Goal: Task Accomplishment & Management: Use online tool/utility

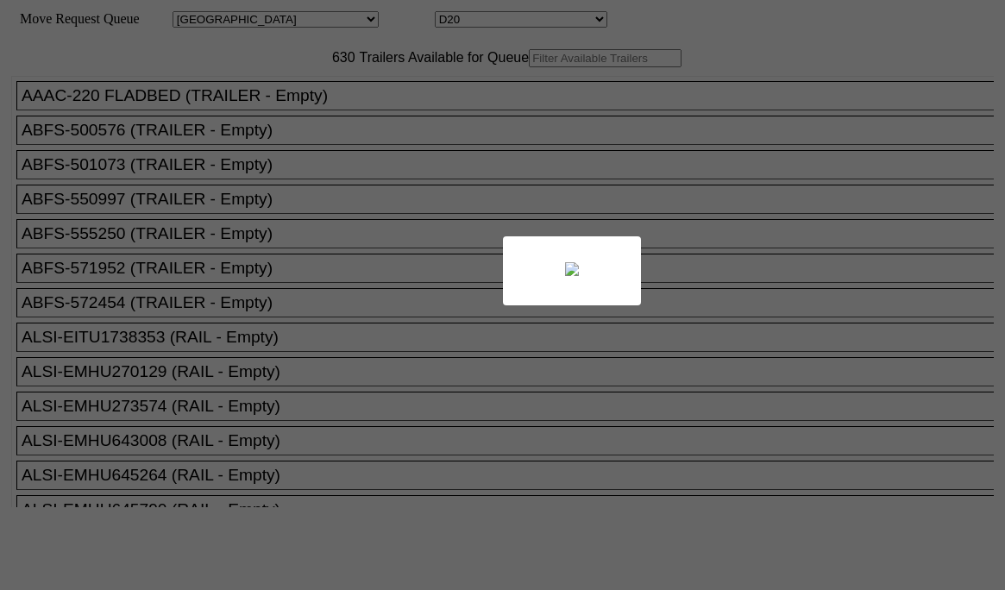
select select "161"
select select "4938"
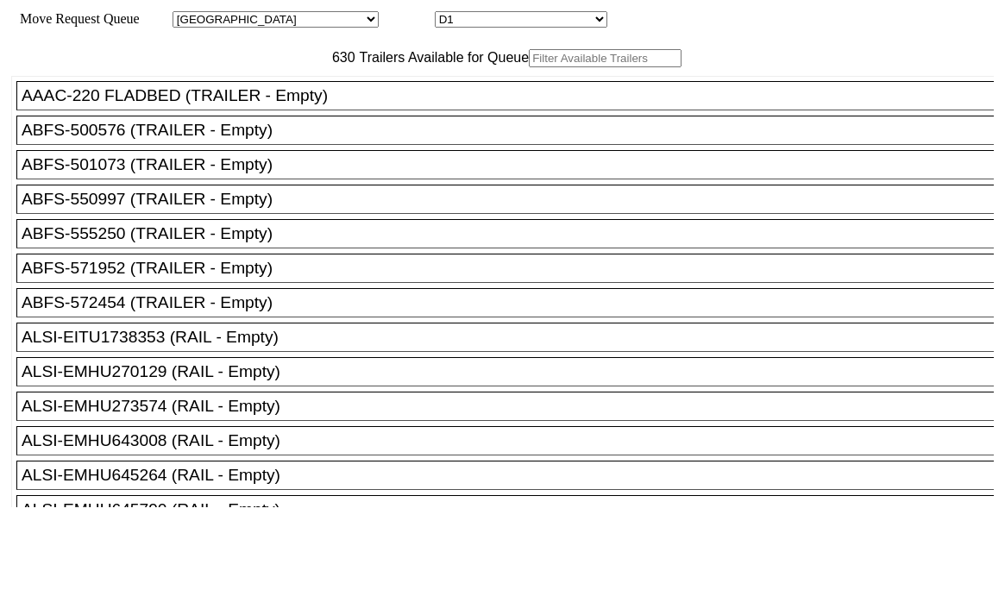
click at [529, 67] on input "text" at bounding box center [605, 58] width 153 height 18
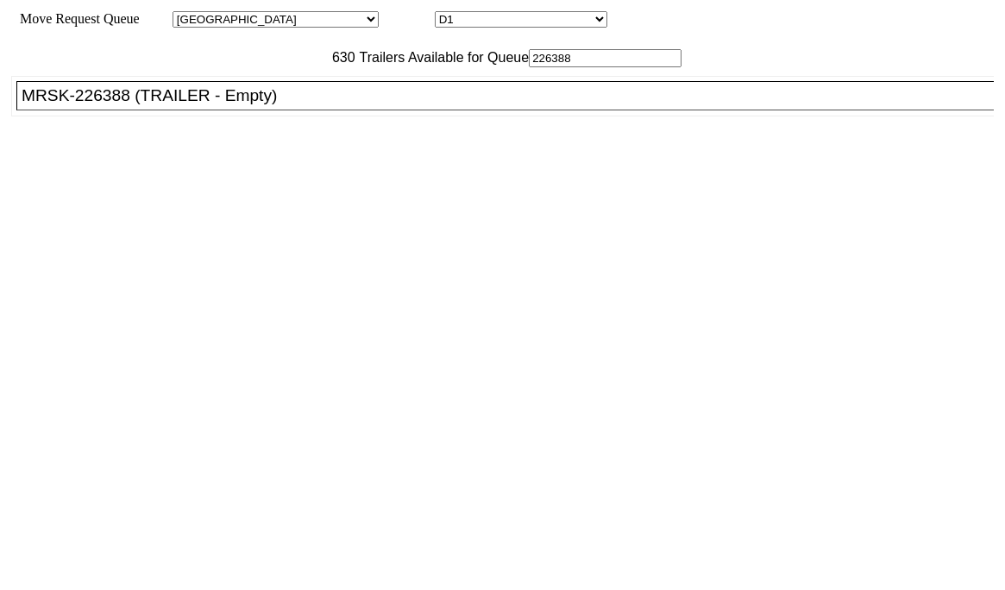
type input "226388"
click at [266, 105] on div "MRSK-226388 (TRAILER - Empty)" at bounding box center [513, 95] width 982 height 19
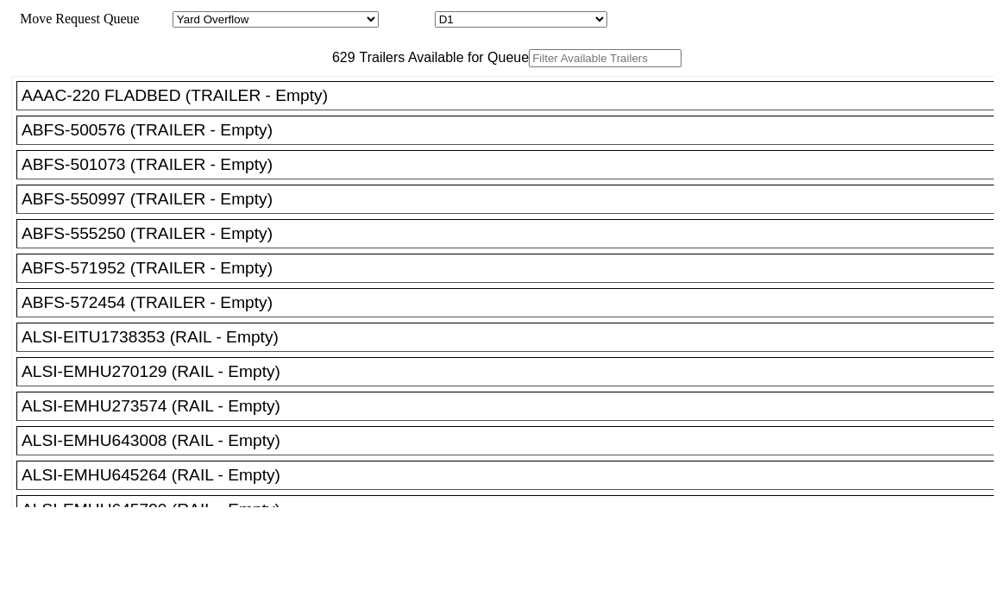
click at [529, 67] on input "text" at bounding box center [605, 58] width 153 height 18
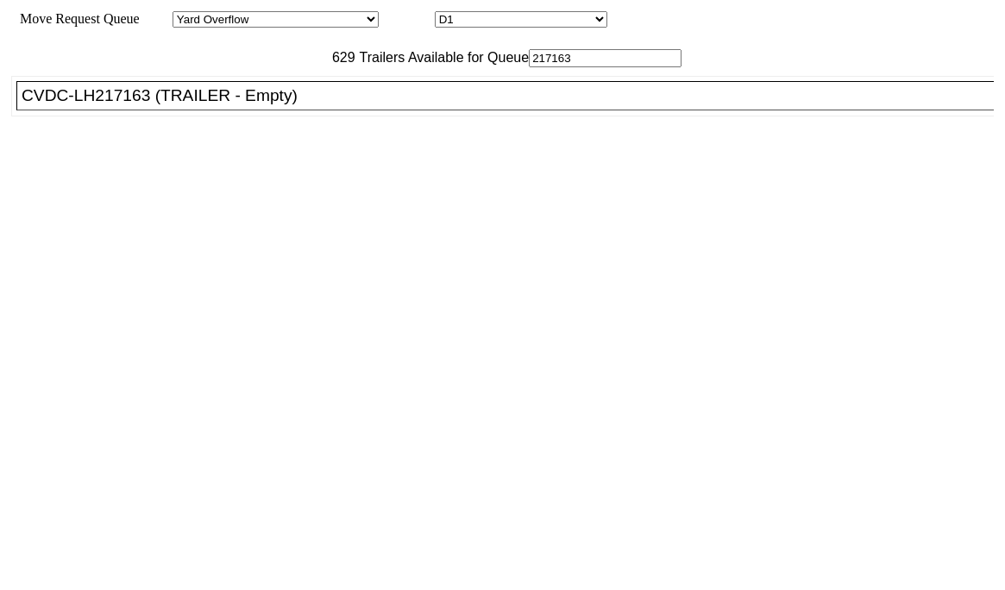
type input "217163"
click at [282, 105] on div "CVDC-LH217163 (TRAILER - Empty)" at bounding box center [513, 95] width 982 height 19
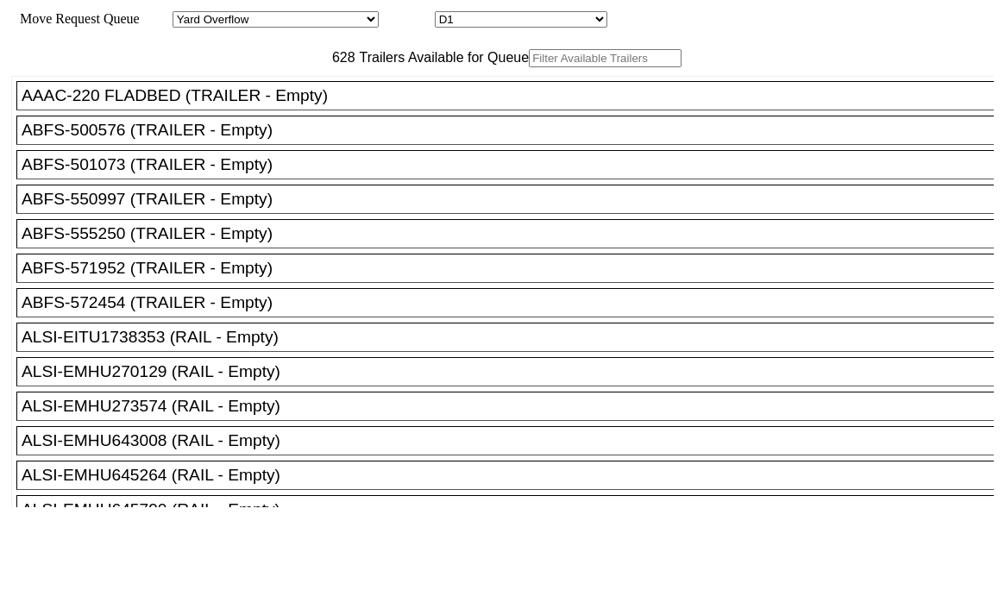
click at [529, 67] on input "text" at bounding box center [605, 58] width 153 height 18
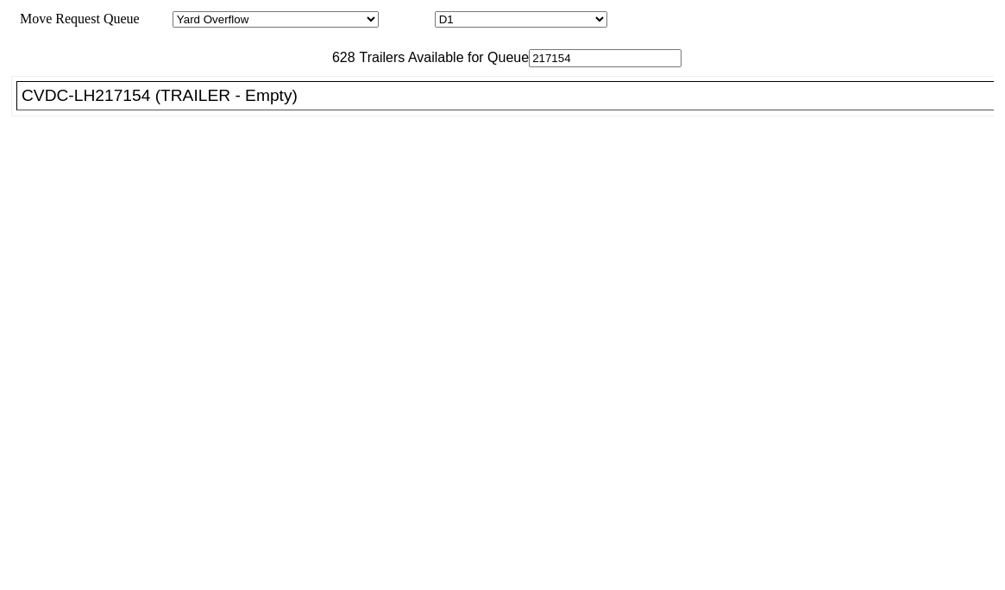
type input "217154"
click at [286, 105] on div "CVDC-LH217154 (TRAILER - Empty)" at bounding box center [513, 95] width 982 height 19
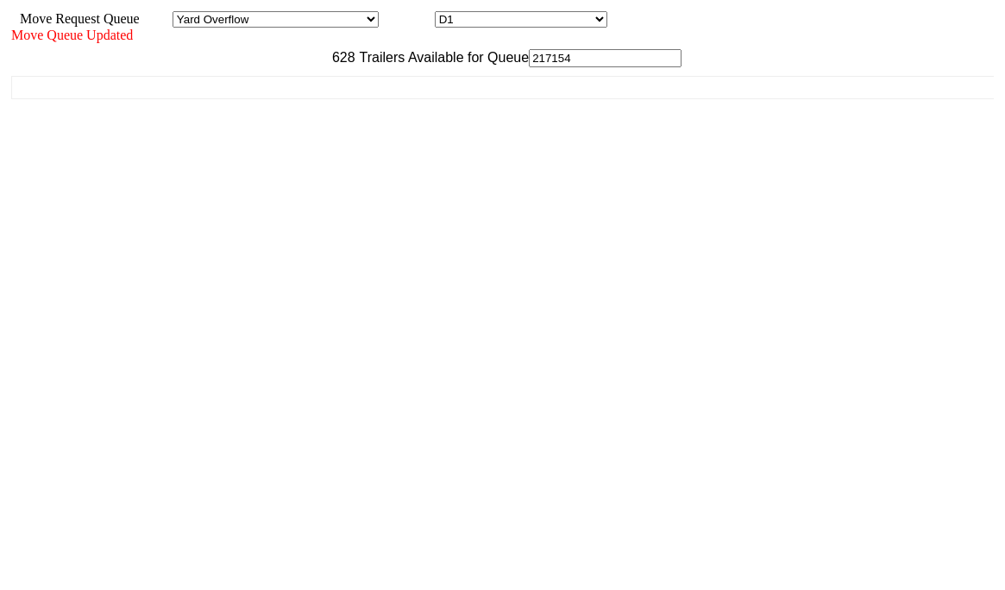
drag, startPoint x: 844, startPoint y: 580, endPoint x: 847, endPoint y: 563, distance: 17.4
click at [846, 571] on div "Move Queue Updated 628 Trailers Available for Queue 217154 AAAC-220 FLADBED (TR…" at bounding box center [502, 299] width 982 height 543
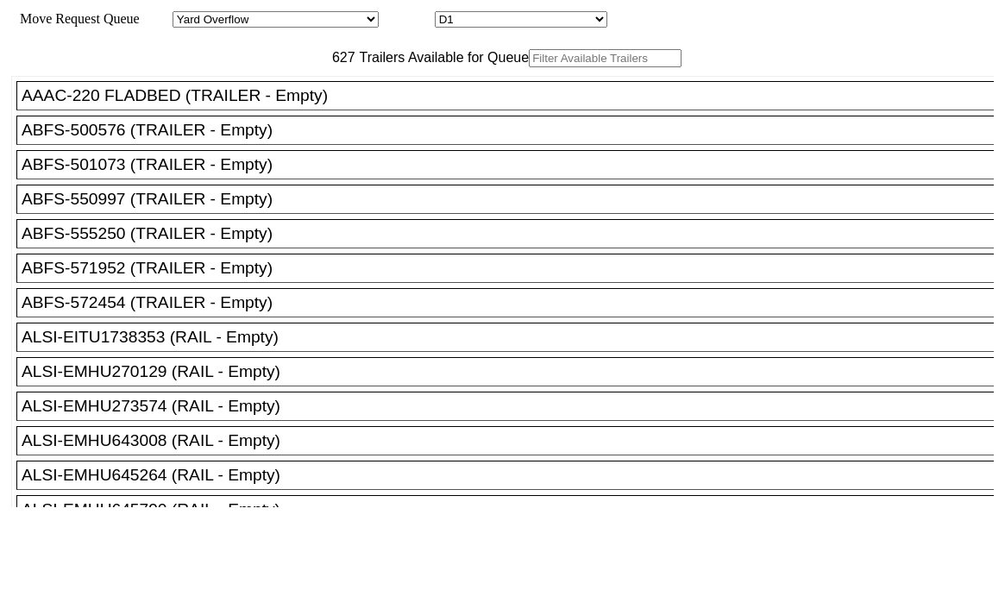
click at [529, 67] on input "text" at bounding box center [605, 58] width 153 height 18
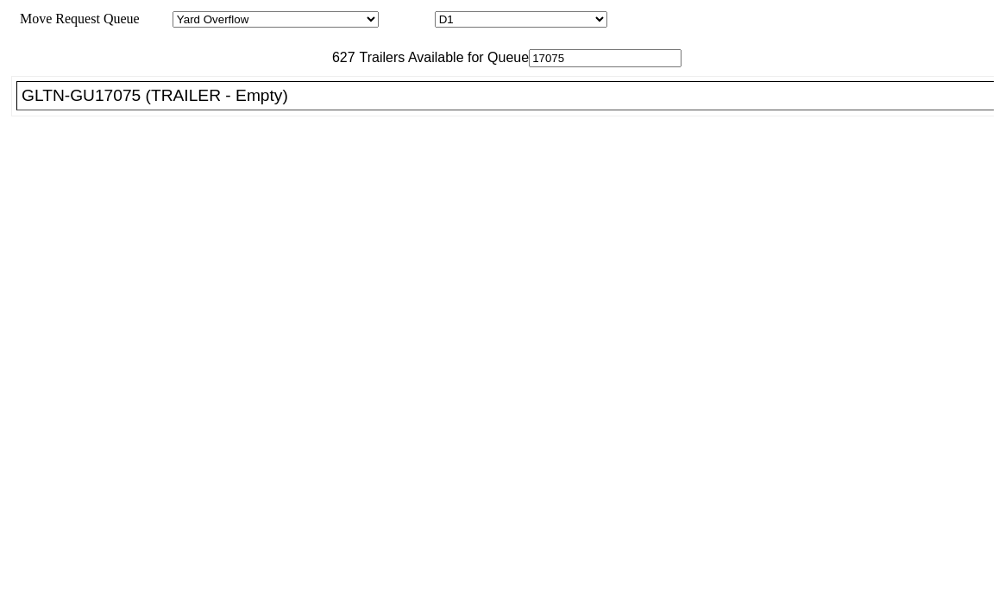
type input "17075"
drag, startPoint x: 234, startPoint y: 142, endPoint x: 255, endPoint y: 143, distance: 21.6
click at [235, 105] on div "GLTN-GU17075 (TRAILER - Empty)" at bounding box center [513, 95] width 982 height 19
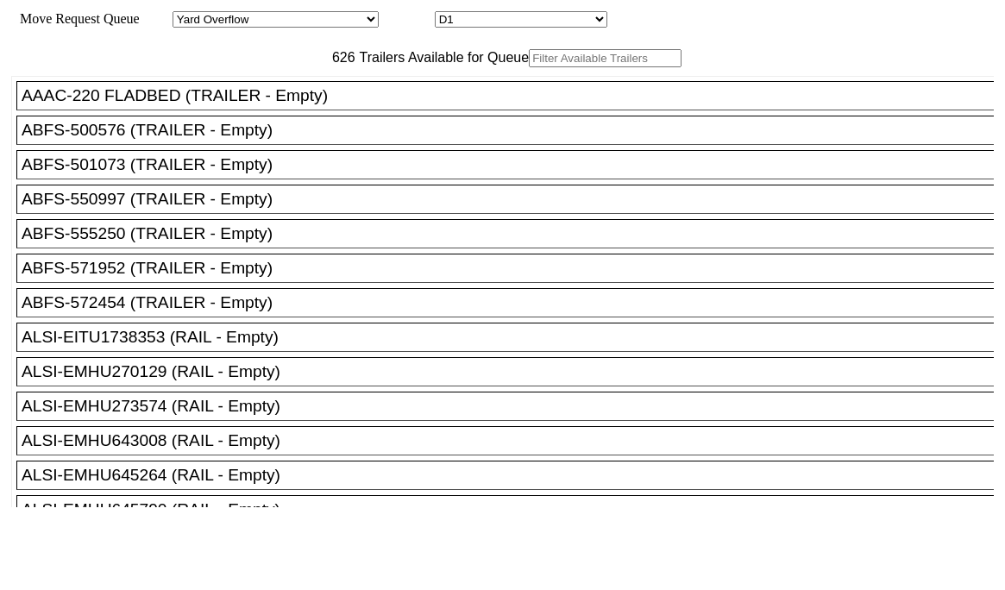
click at [529, 67] on input "text" at bounding box center [605, 58] width 153 height 18
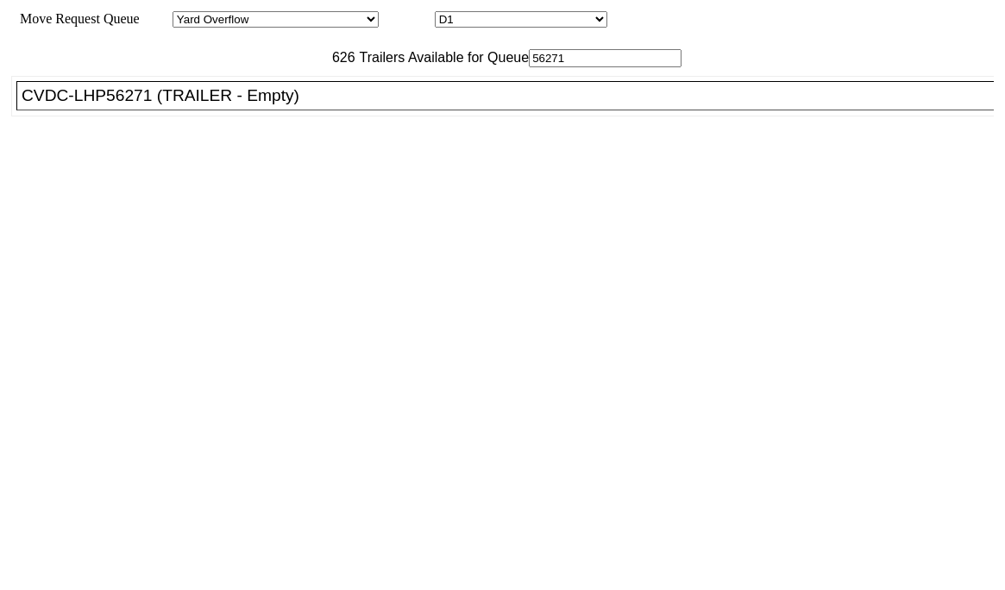
type input "56271"
click at [350, 105] on div "CVDC-LHP56271 (TRAILER - Empty)" at bounding box center [513, 95] width 982 height 19
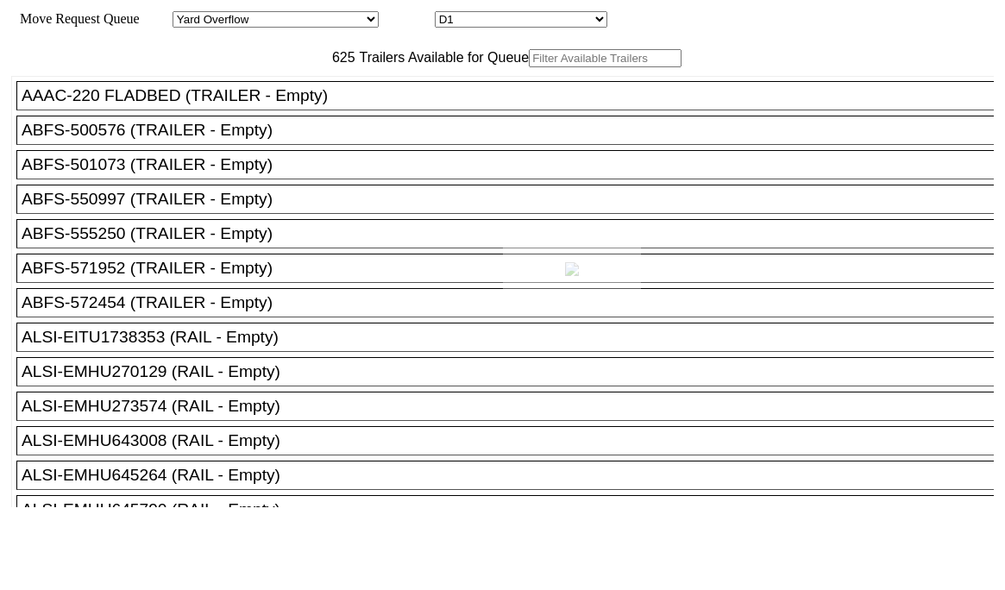
click at [280, 94] on div at bounding box center [502, 295] width 1005 height 590
click at [529, 67] on input "text" at bounding box center [605, 58] width 153 height 18
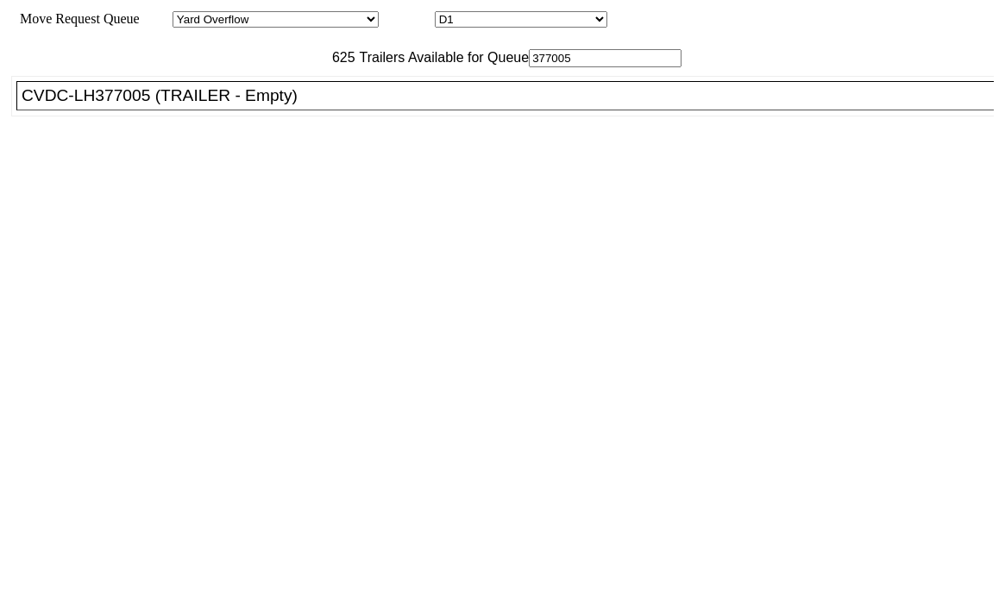
type input "377005"
click at [267, 105] on div "CVDC-LH377005 (TRAILER - Empty)" at bounding box center [513, 95] width 982 height 19
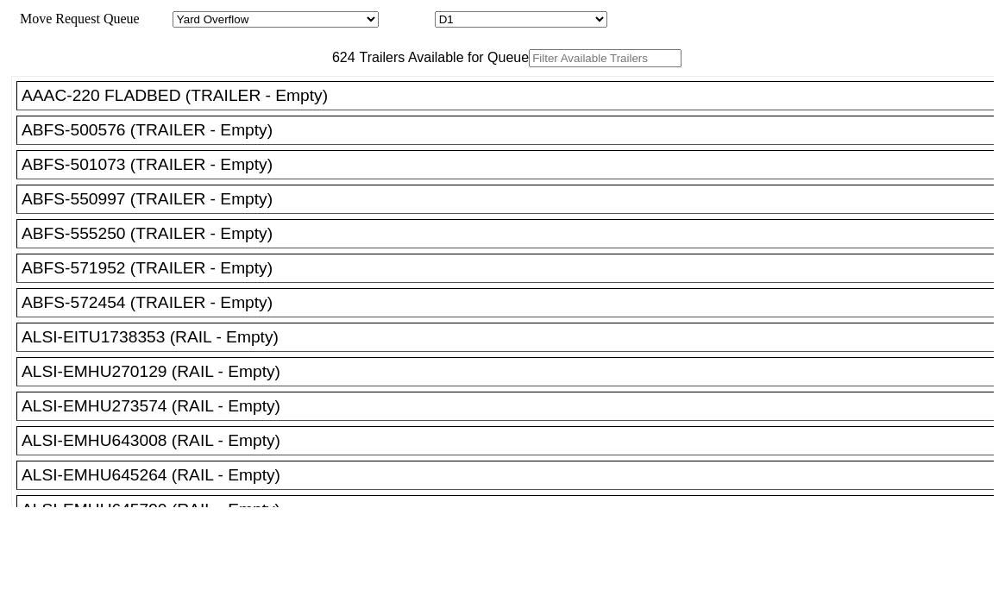
click at [529, 67] on input "text" at bounding box center [605, 58] width 153 height 18
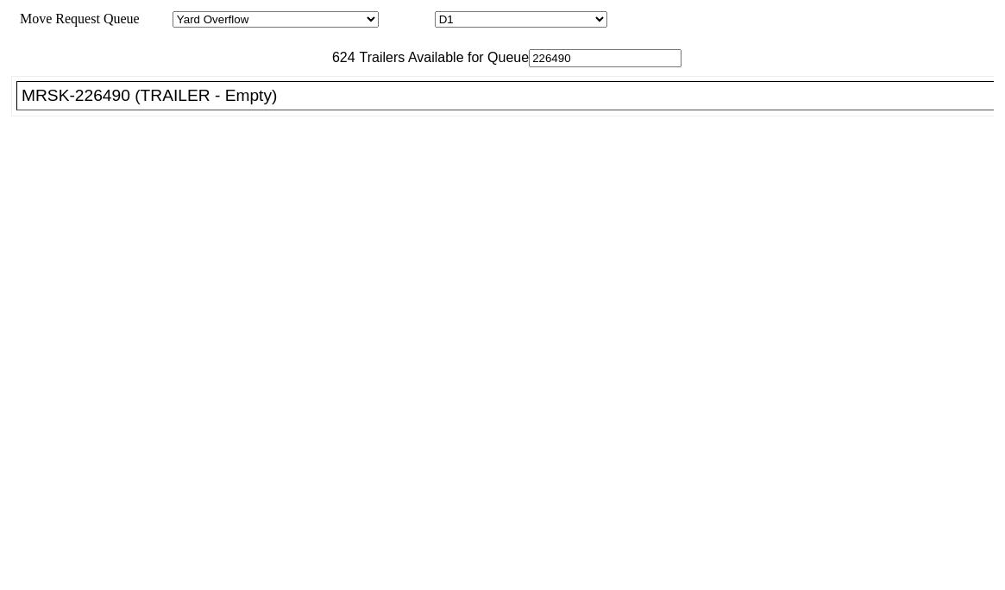
type input "226490"
click at [258, 105] on div "MRSK-226490 (TRAILER - Empty)" at bounding box center [513, 95] width 982 height 19
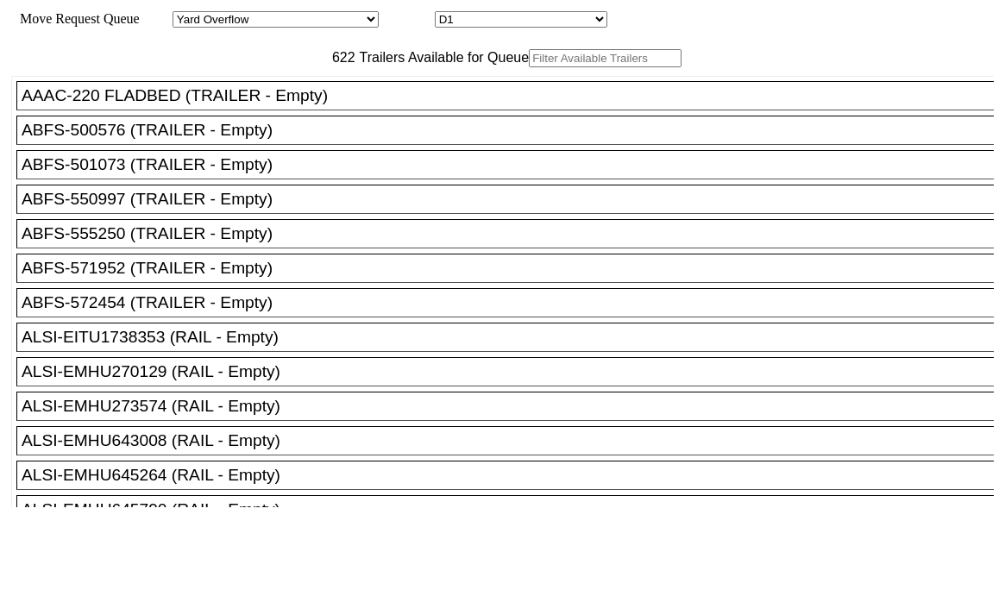
click at [529, 67] on input "text" at bounding box center [605, 58] width 153 height 18
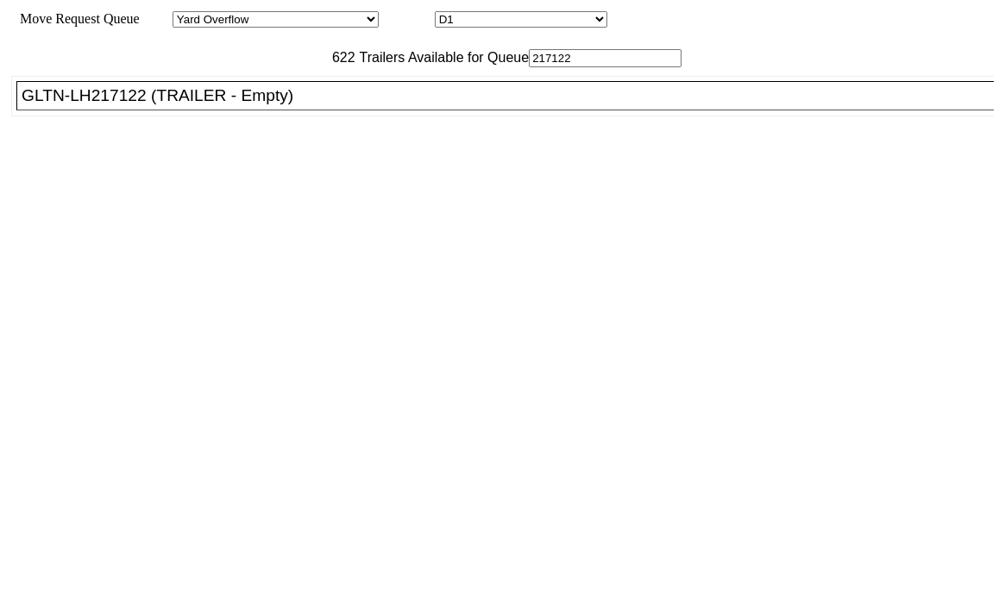
type input "217122"
click at [254, 105] on div "GLTN-LH217122 (TRAILER - Empty)" at bounding box center [513, 95] width 982 height 19
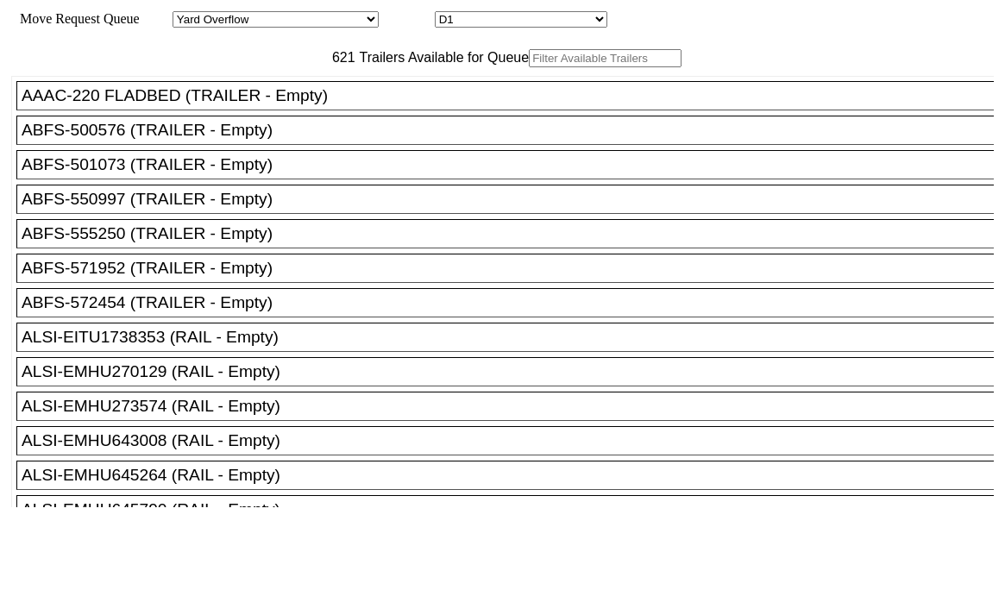
click at [529, 67] on input "text" at bounding box center [605, 58] width 153 height 18
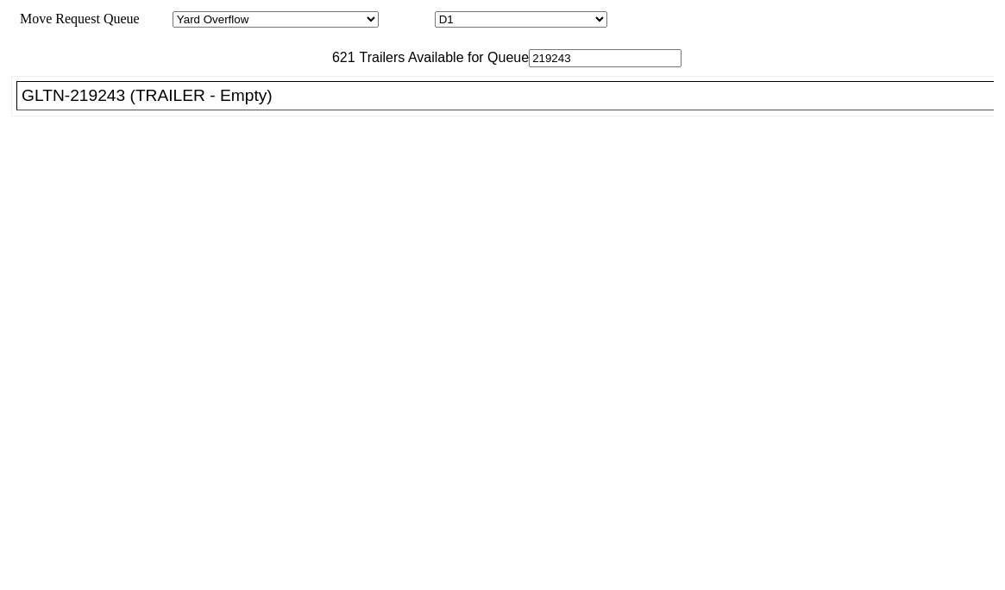
type input "219243"
click at [329, 105] on div "GLTN-219243 (TRAILER - Empty)" at bounding box center [513, 95] width 982 height 19
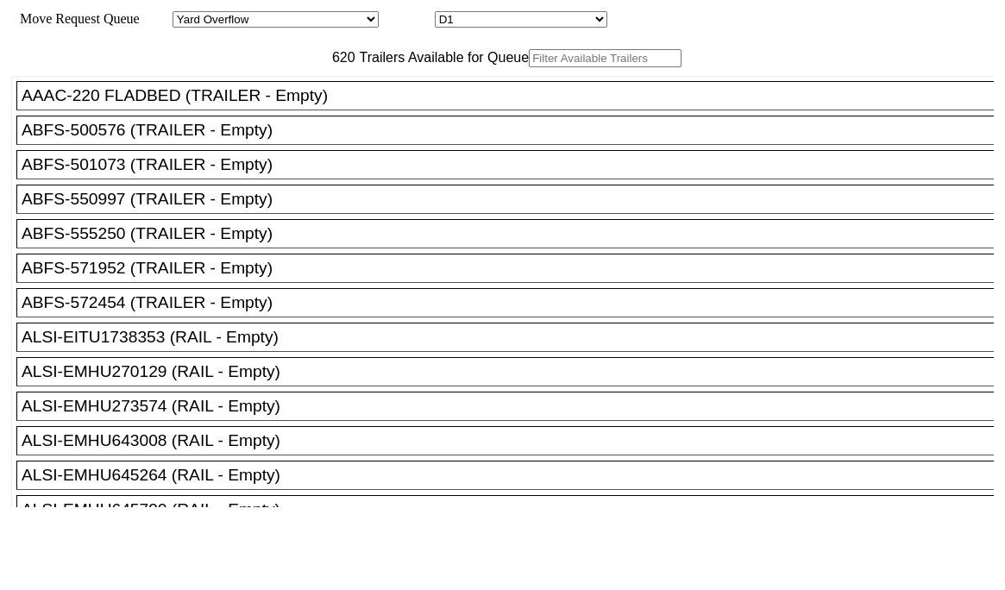
click at [529, 67] on input "text" at bounding box center [605, 58] width 153 height 18
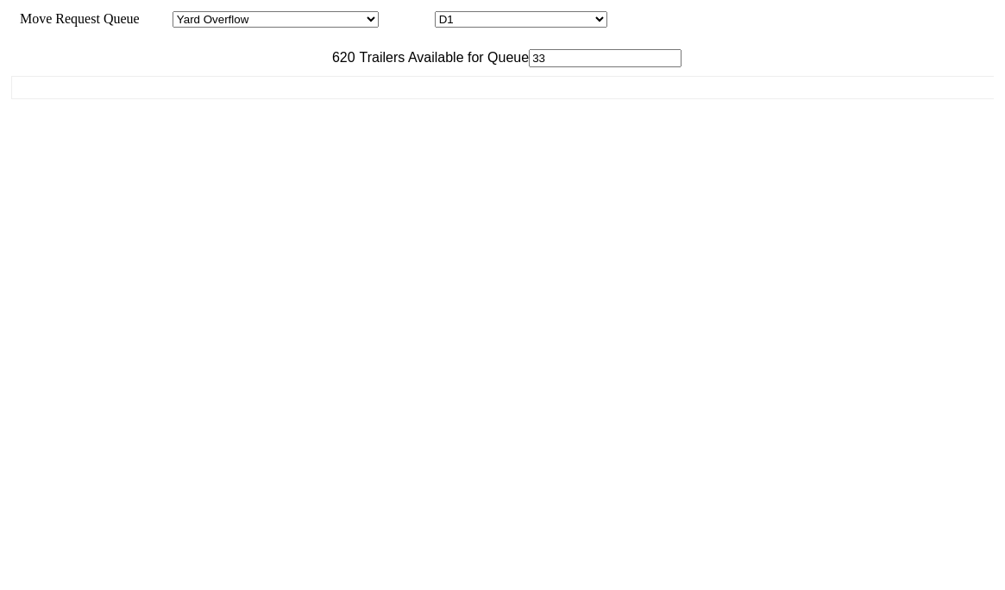
type input "3"
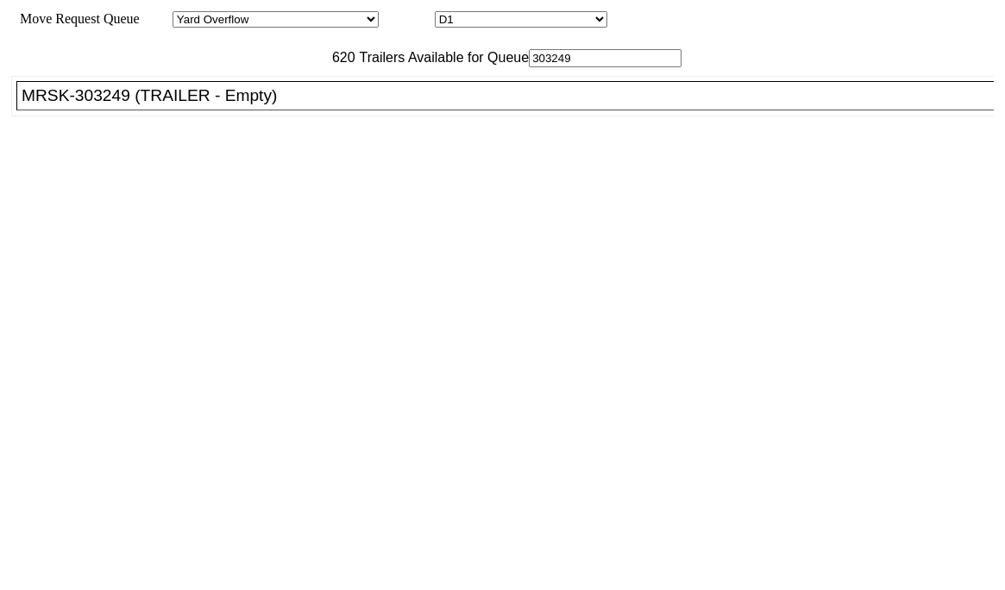
type input "303249"
click at [315, 105] on div "MRSK-303249 (TRAILER - Empty)" at bounding box center [513, 95] width 982 height 19
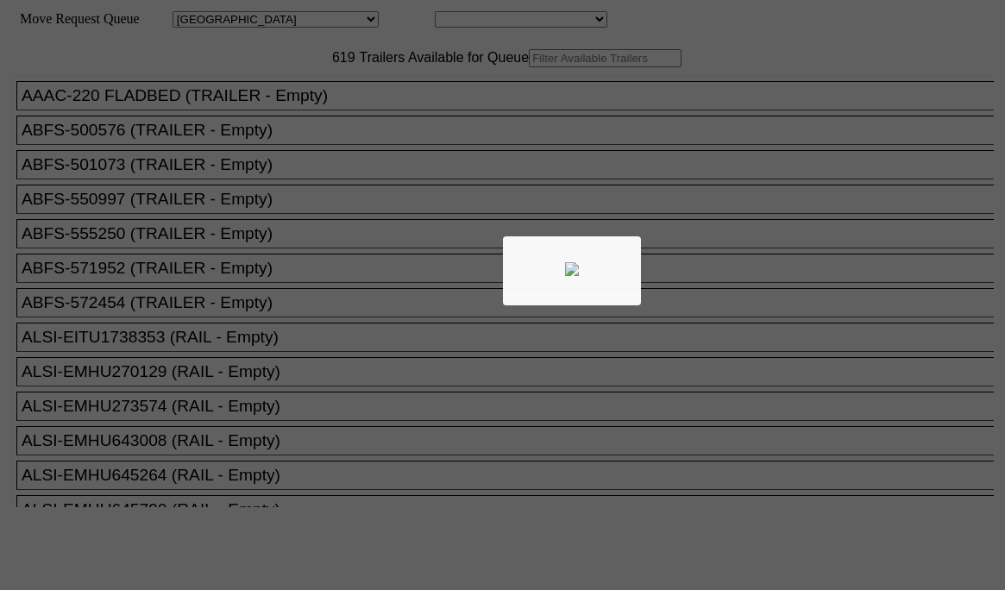
select select "161"
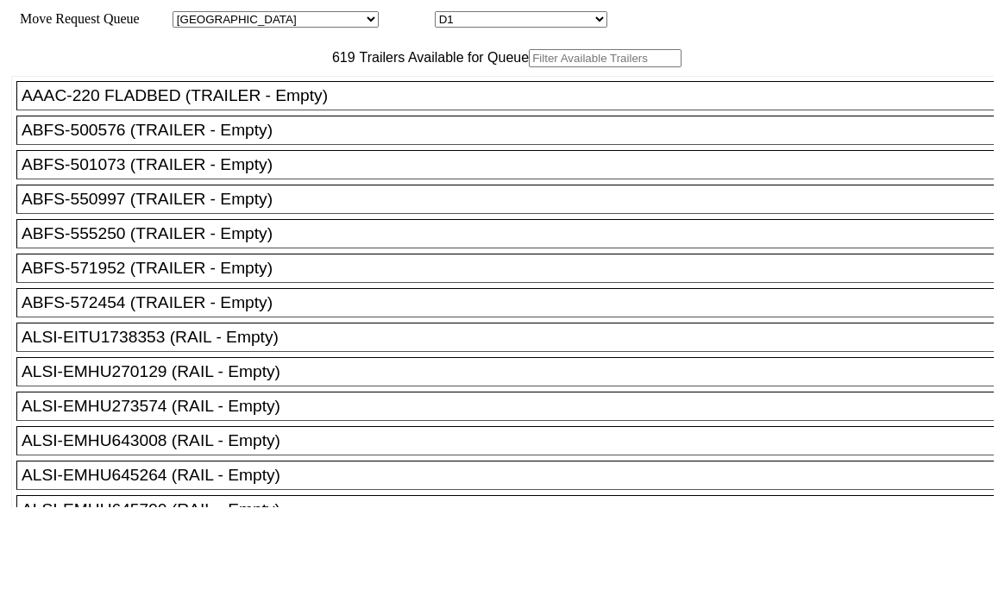
click at [529, 67] on input "text" at bounding box center [605, 58] width 153 height 18
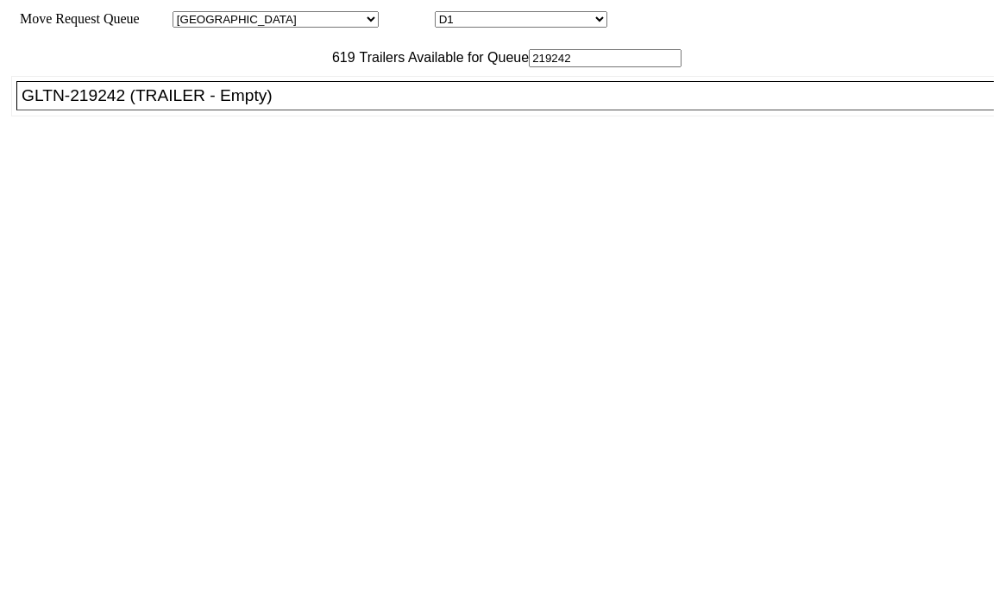
type input "219242"
click at [260, 110] on li "GLTN-219242 (TRAILER - Empty)" at bounding box center [512, 95] width 992 height 29
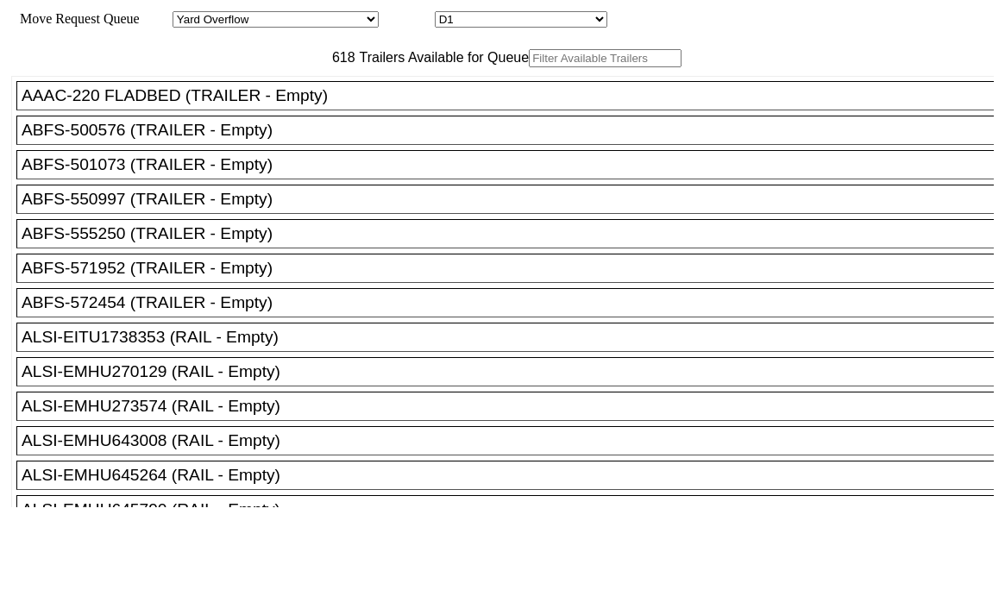
click at [529, 67] on input "text" at bounding box center [605, 58] width 153 height 18
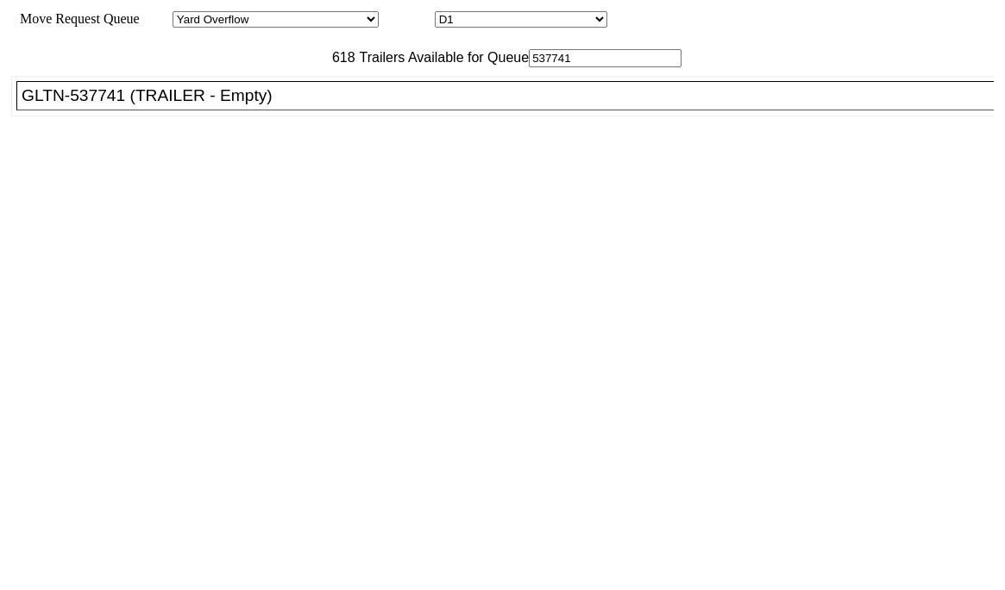
type input "537741"
click at [320, 105] on div "GLTN-537741 (TRAILER - Empty)" at bounding box center [513, 95] width 982 height 19
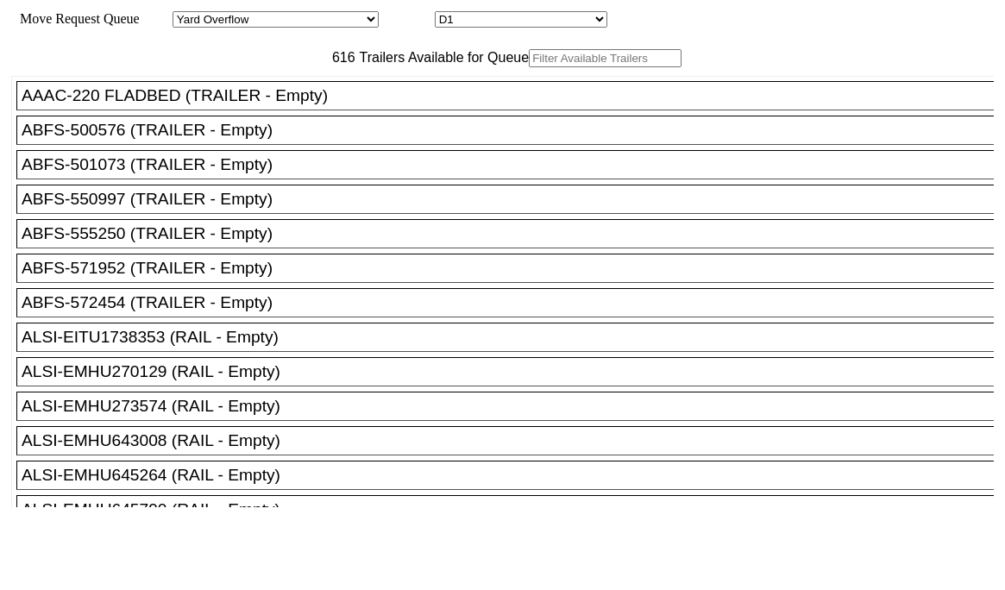
click at [529, 67] on input "text" at bounding box center [605, 58] width 153 height 18
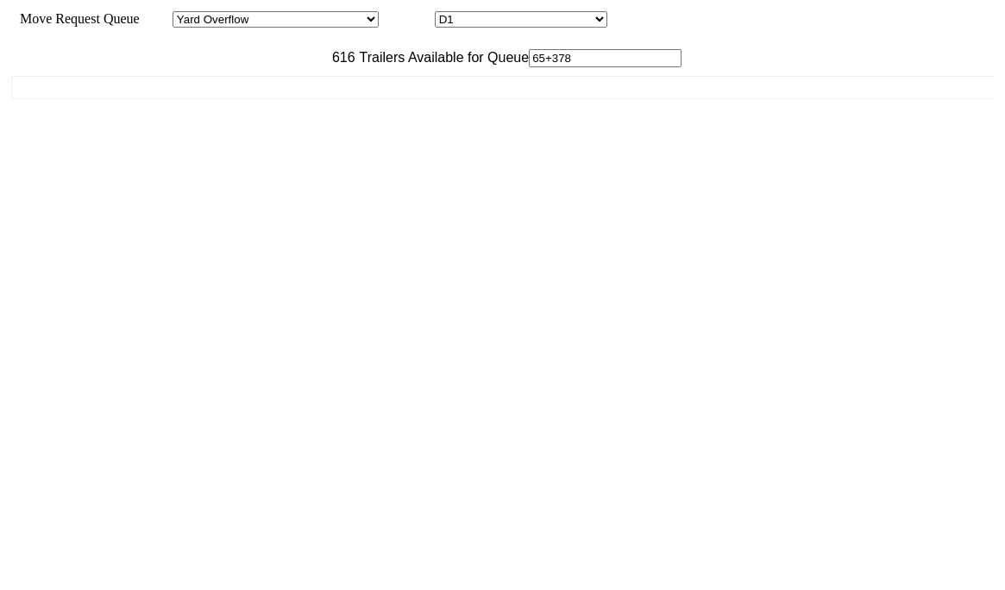
click at [529, 67] on input "65+378" at bounding box center [605, 58] width 153 height 18
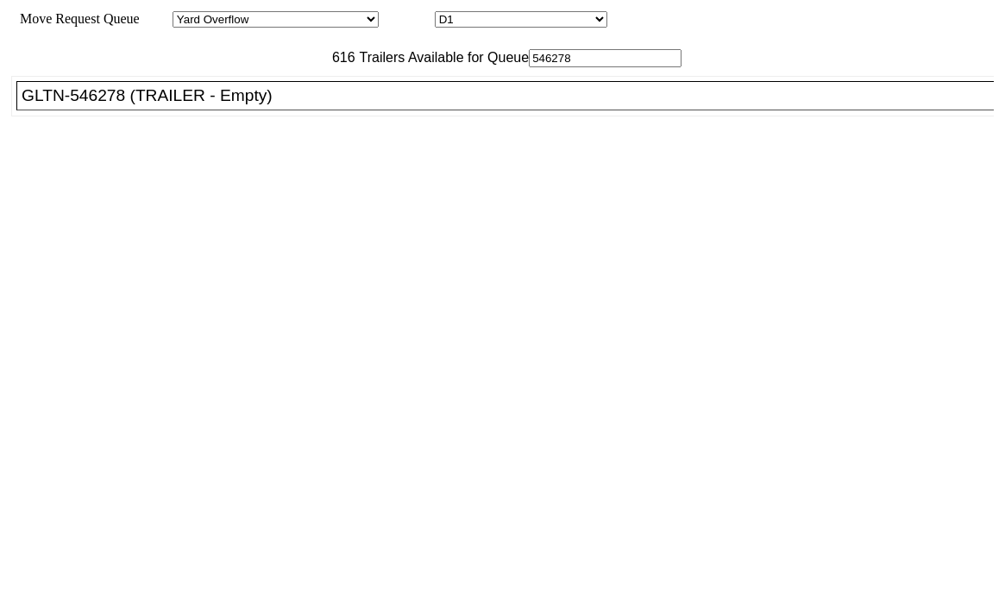
type input "546278"
click at [319, 105] on div "GLTN-546278 (TRAILER - Empty)" at bounding box center [513, 95] width 982 height 19
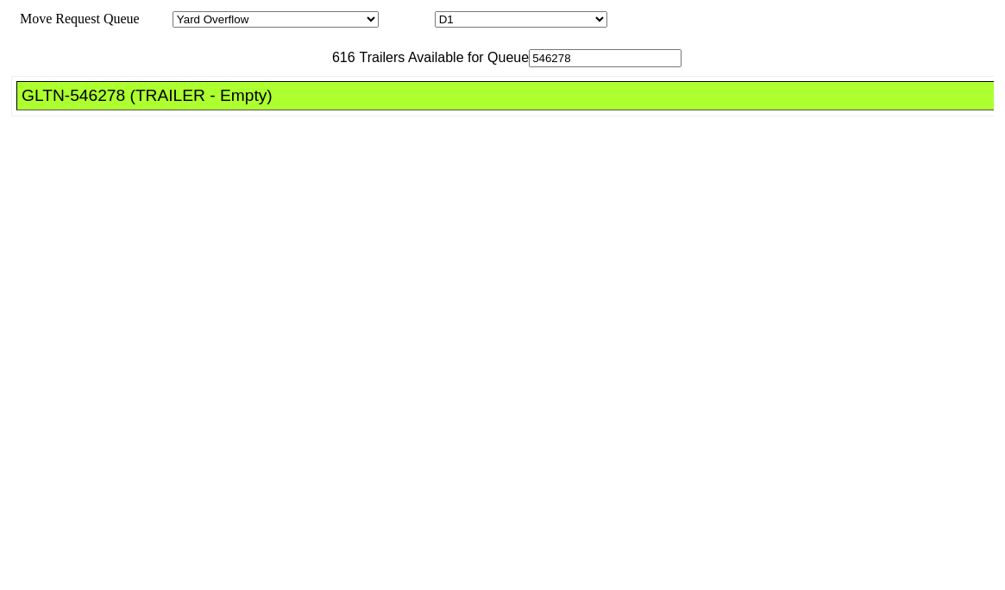
drag, startPoint x: 450, startPoint y: 228, endPoint x: 498, endPoint y: 251, distance: 52.5
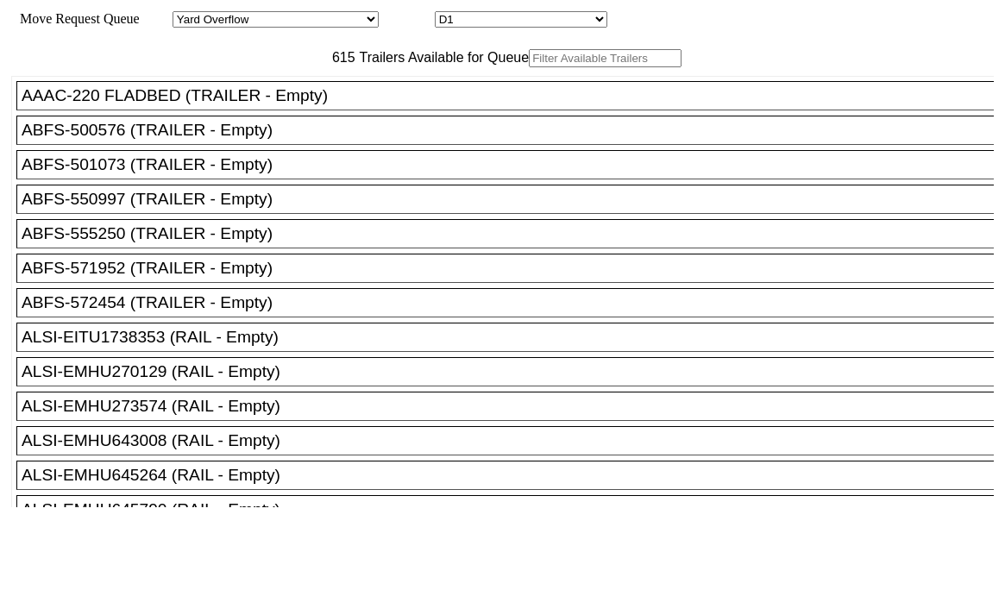
click at [529, 67] on input "text" at bounding box center [605, 58] width 153 height 18
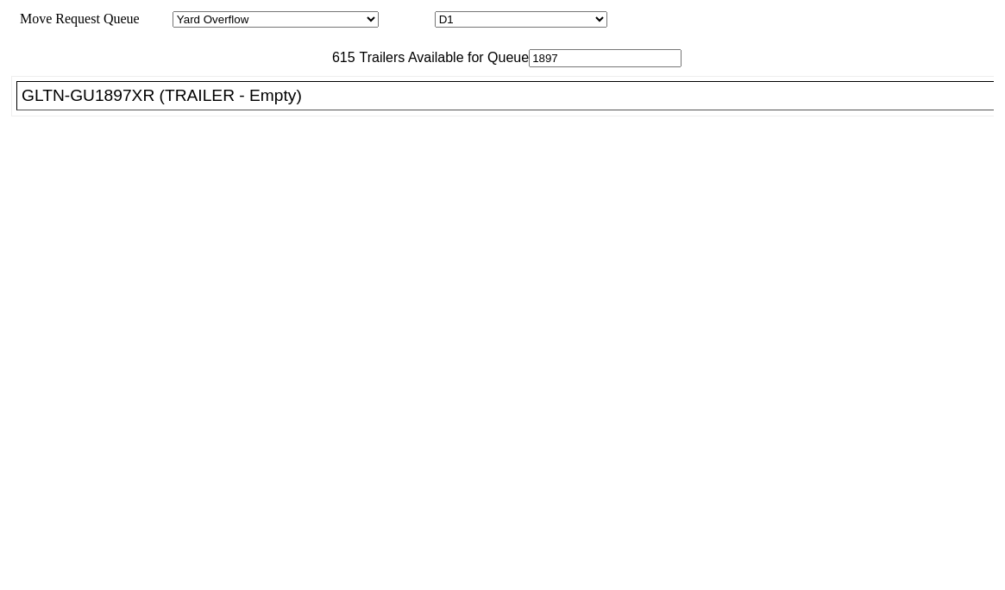
type input "1897"
drag, startPoint x: 267, startPoint y: 135, endPoint x: 372, endPoint y: 166, distance: 109.7
click at [269, 105] on div "GLTN-GU1897XR (TRAILER - Empty)" at bounding box center [513, 95] width 982 height 19
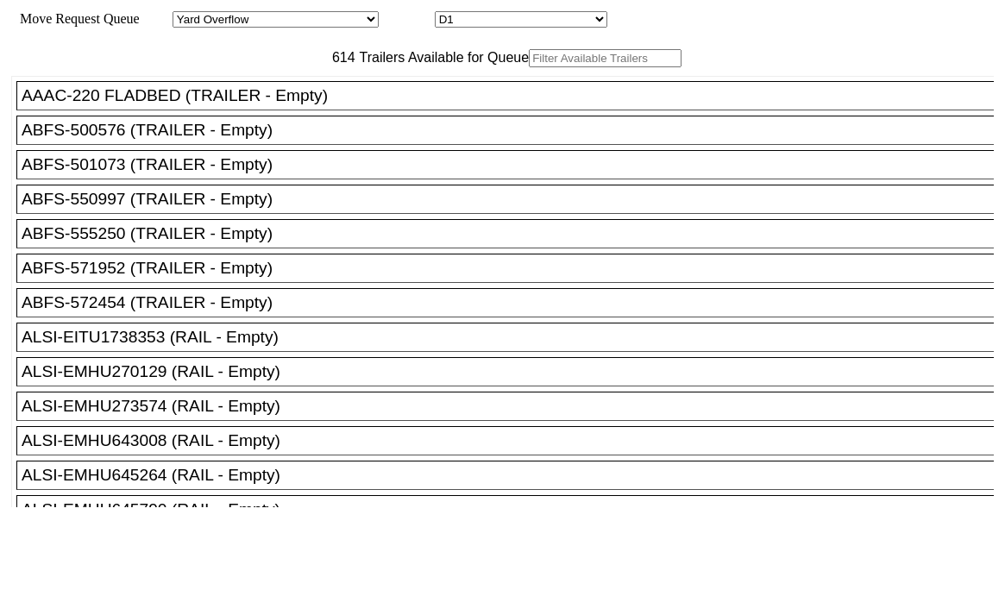
click at [529, 67] on input "text" at bounding box center [605, 58] width 153 height 18
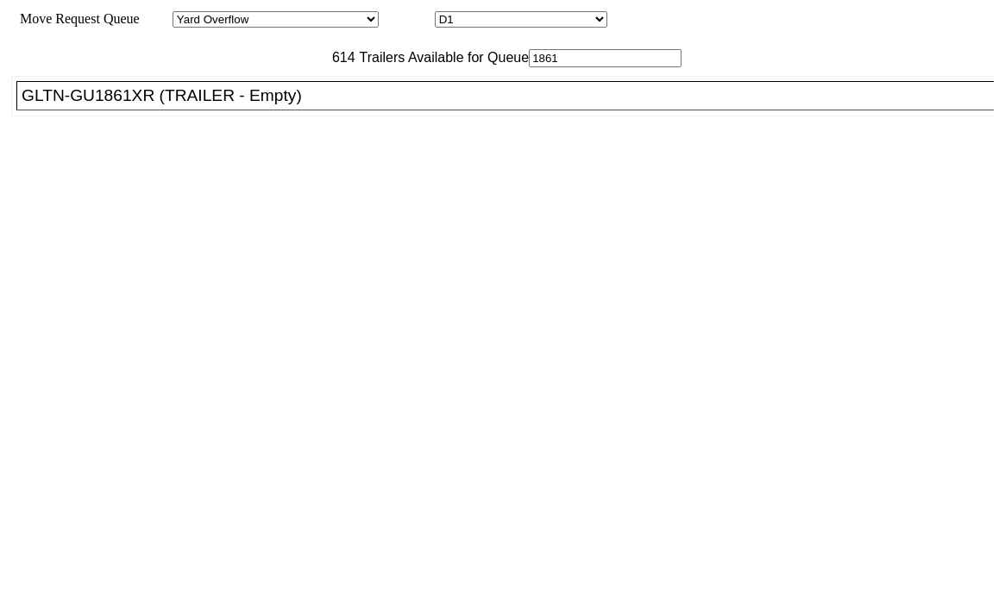
type input "1861"
click at [290, 105] on div "GLTN-GU1861XR (TRAILER - Empty)" at bounding box center [513, 95] width 982 height 19
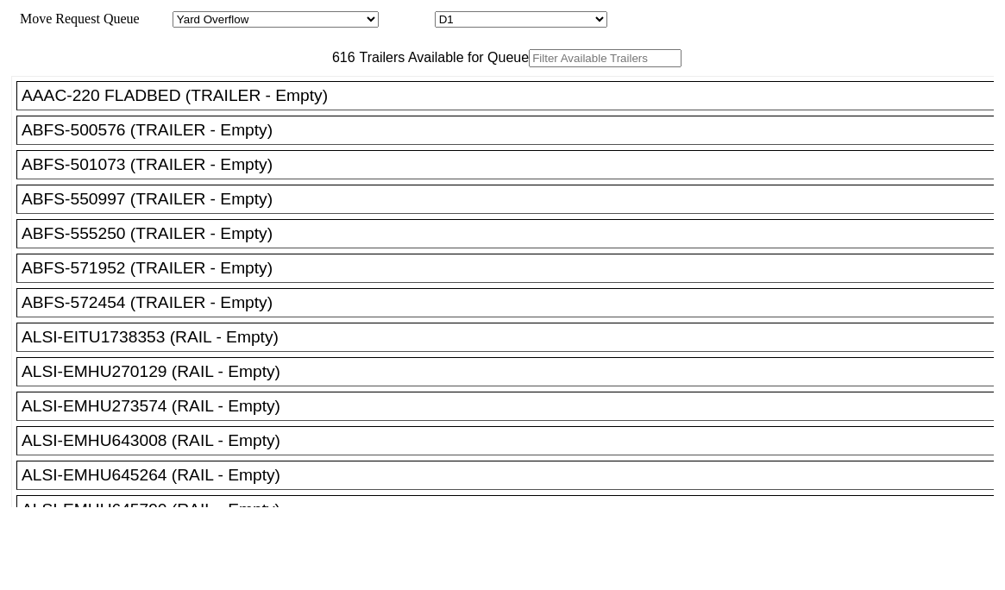
click at [529, 67] on input "text" at bounding box center [605, 58] width 153 height 18
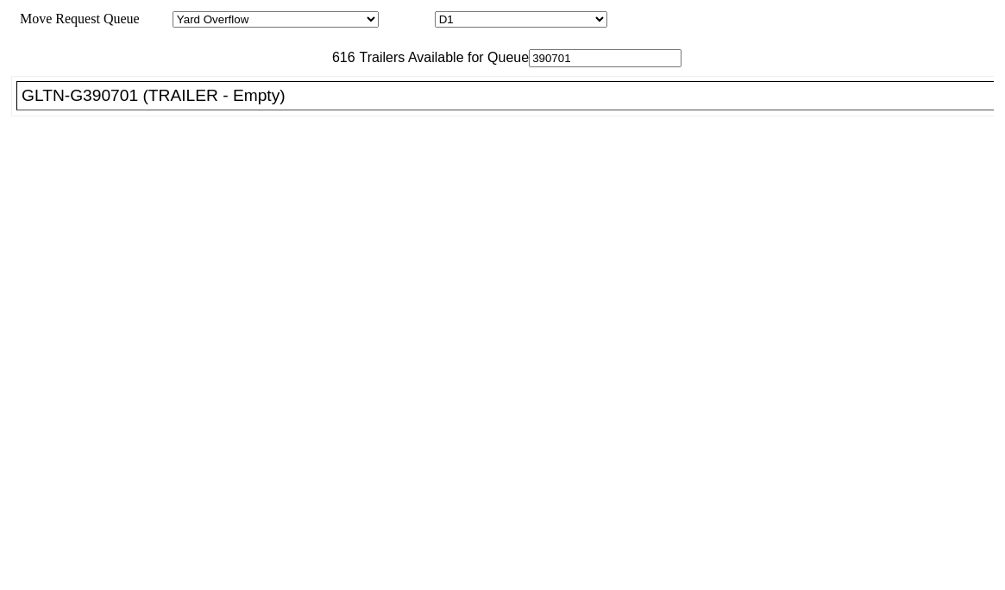
type input "390701"
click at [274, 105] on div "GLTN-G390701 (TRAILER - Empty)" at bounding box center [513, 95] width 982 height 19
